Goal: Task Accomplishment & Management: Complete application form

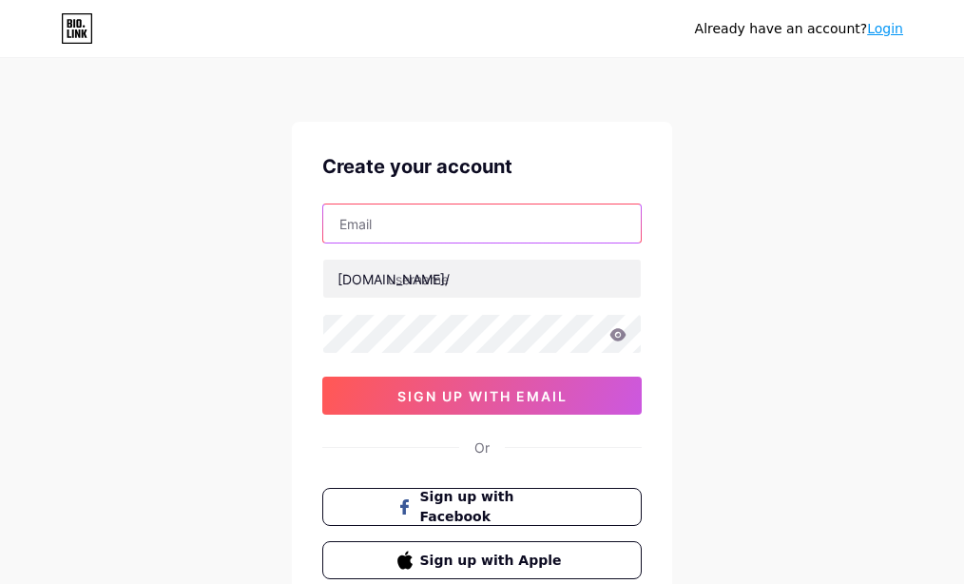
click at [363, 226] on input "text" at bounding box center [482, 223] width 318 height 38
paste input "[EMAIL_ADDRESS][DOMAIN_NAME]"
type input "[EMAIL_ADDRESS][DOMAIN_NAME]"
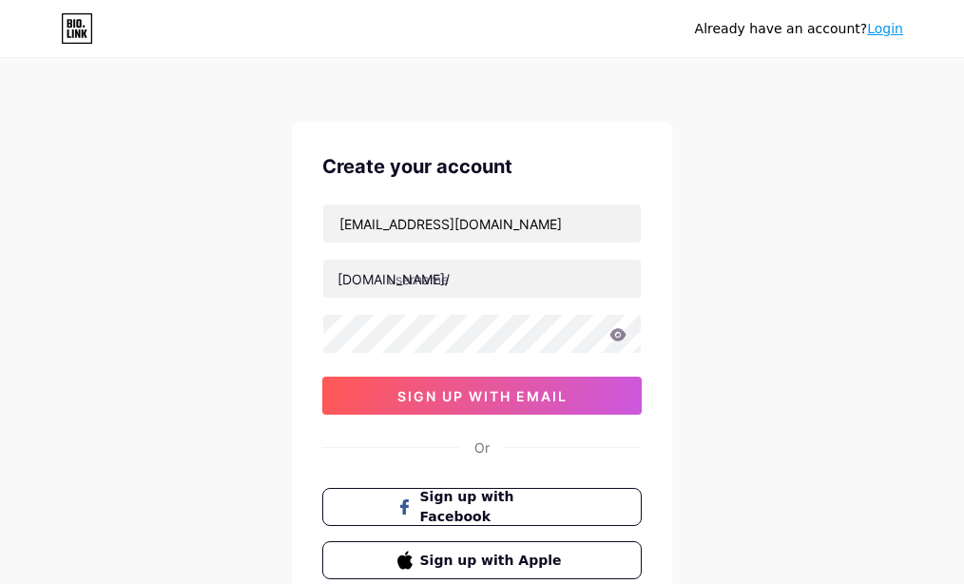
click at [209, 242] on div "Already have an account? Login Create your account [EMAIL_ADDRESS][DOMAIN_NAME]…" at bounding box center [482, 363] width 964 height 727
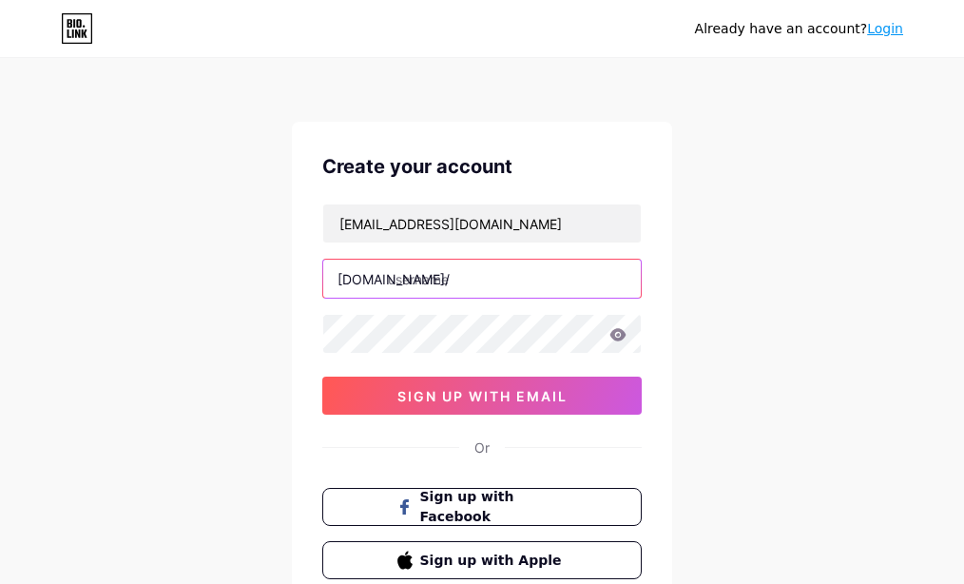
click at [402, 283] on input "text" at bounding box center [482, 279] width 318 height 38
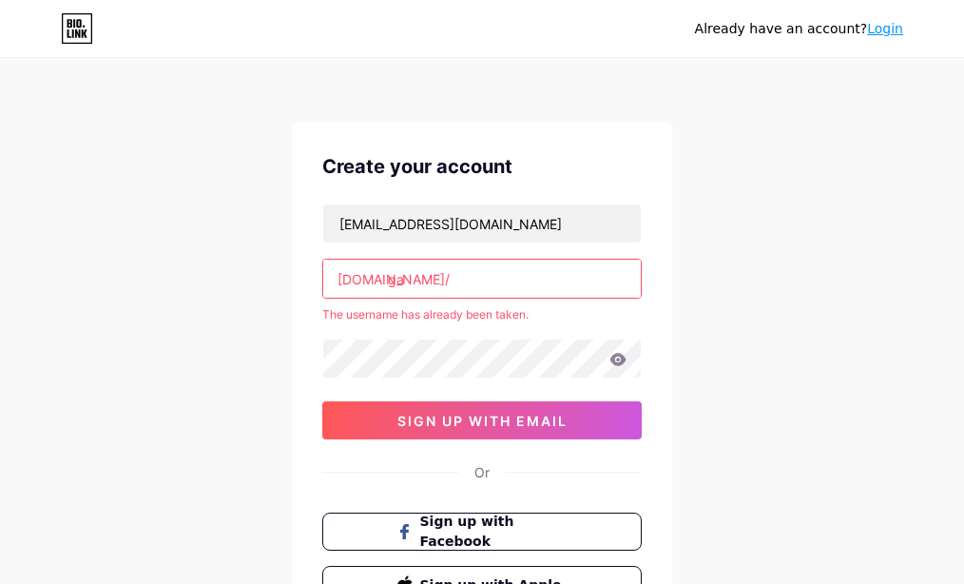
type input "g"
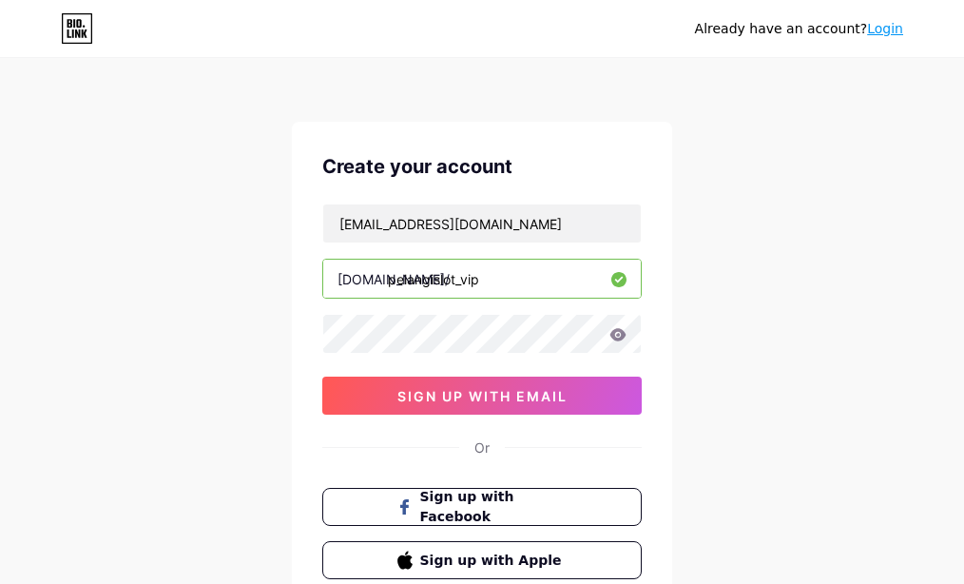
type input "pelangislot_vip"
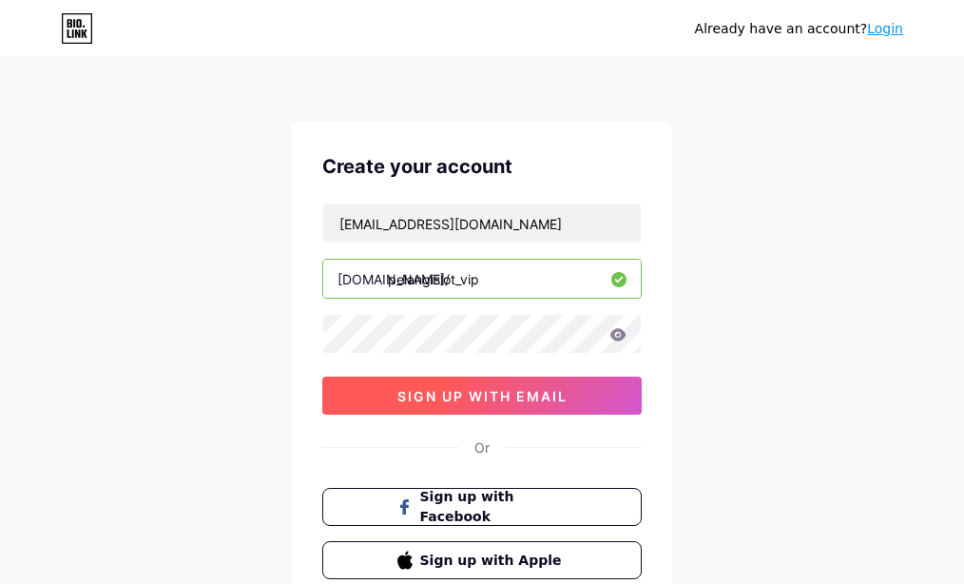
click at [435, 390] on span "sign up with email" at bounding box center [482, 396] width 170 height 16
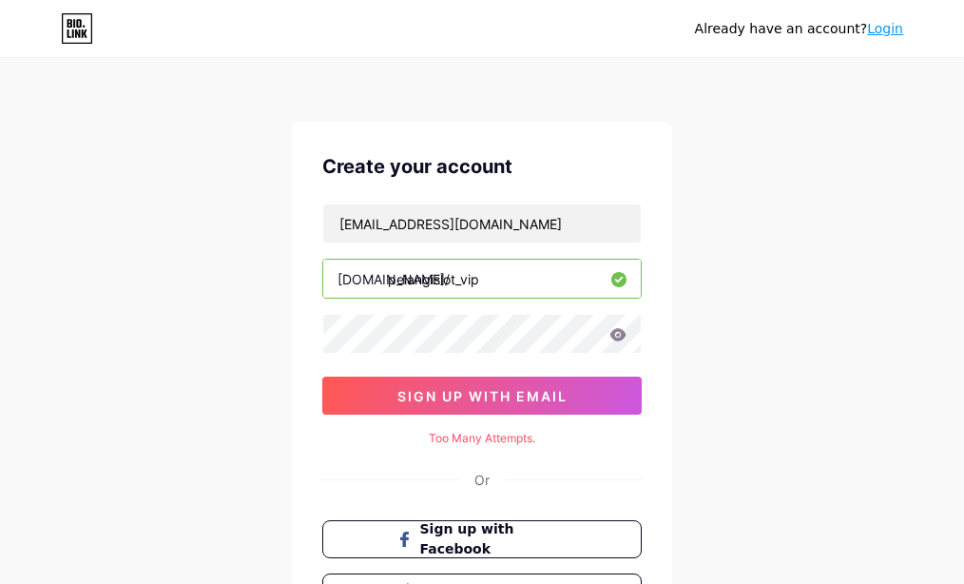
click at [472, 435] on div "Too Many Attempts." at bounding box center [481, 438] width 319 height 17
copy div "Too Many Attempts."
click at [805, 461] on div "Already have an account? Login Create your account [EMAIL_ADDRESS][DOMAIN_NAME]…" at bounding box center [482, 380] width 964 height 760
